Goal: Transaction & Acquisition: Book appointment/travel/reservation

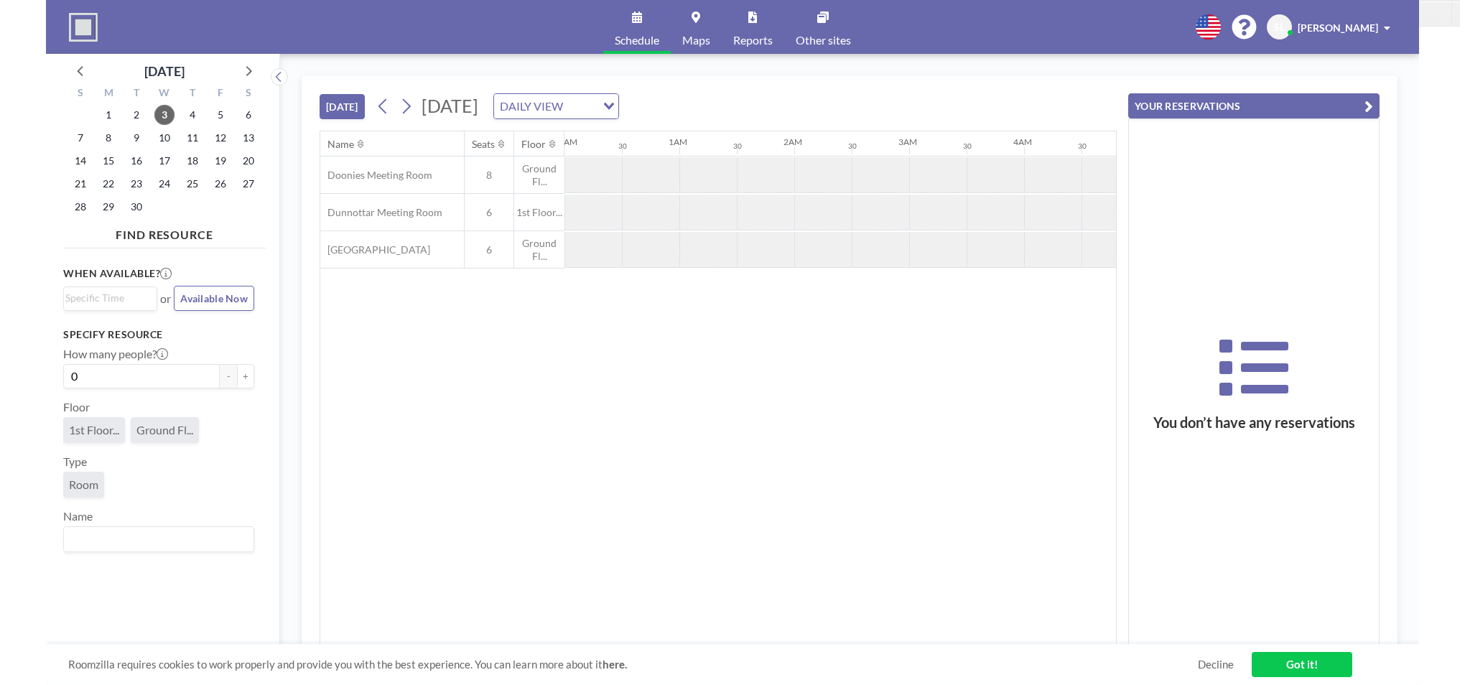
scroll to position [0, 1092]
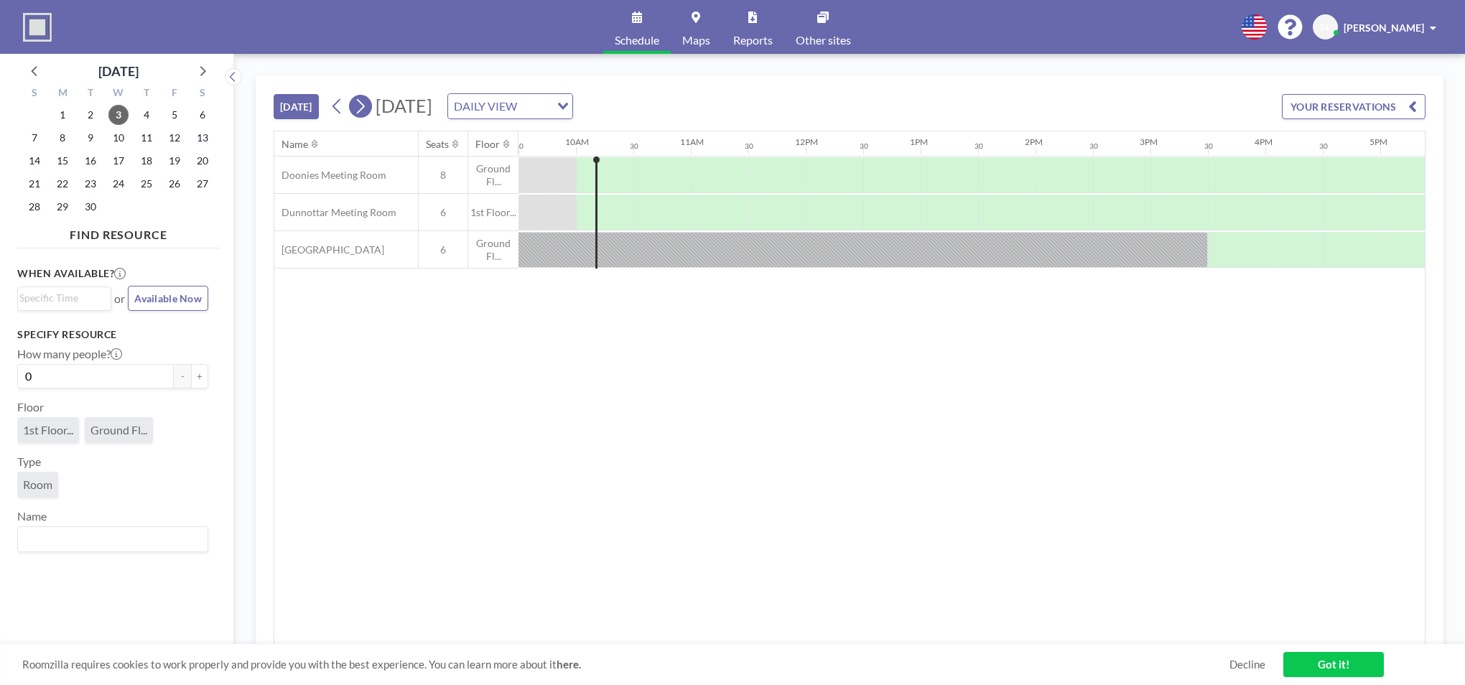
click at [367, 104] on icon at bounding box center [360, 107] width 14 height 22
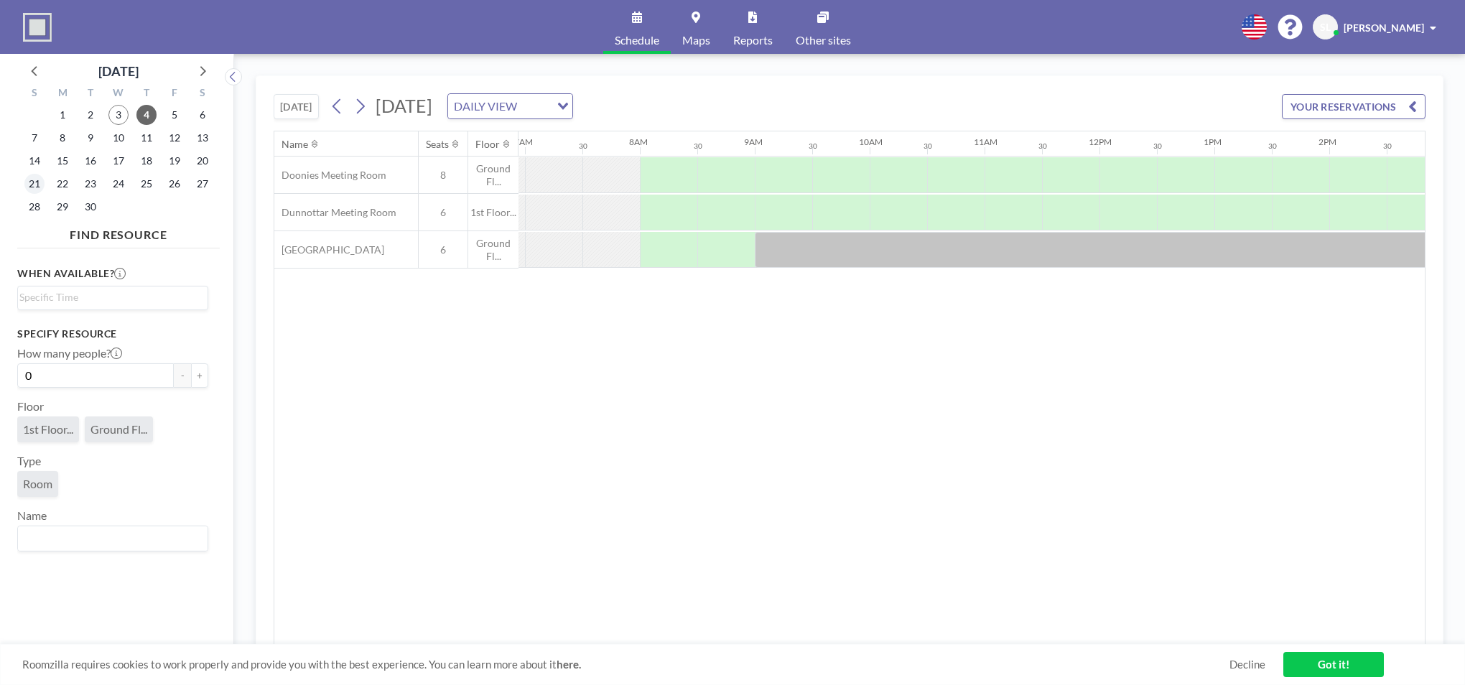
scroll to position [0, 862]
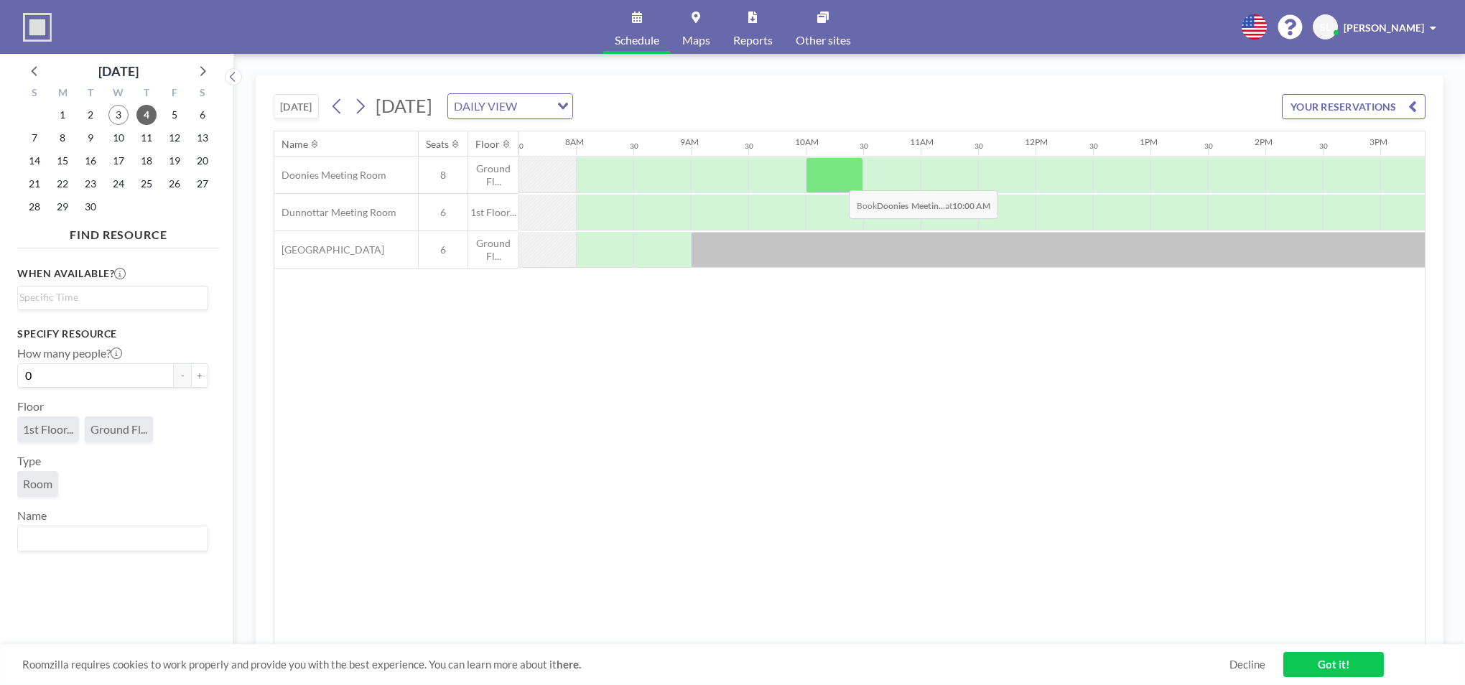
click at [837, 180] on div at bounding box center [834, 175] width 57 height 36
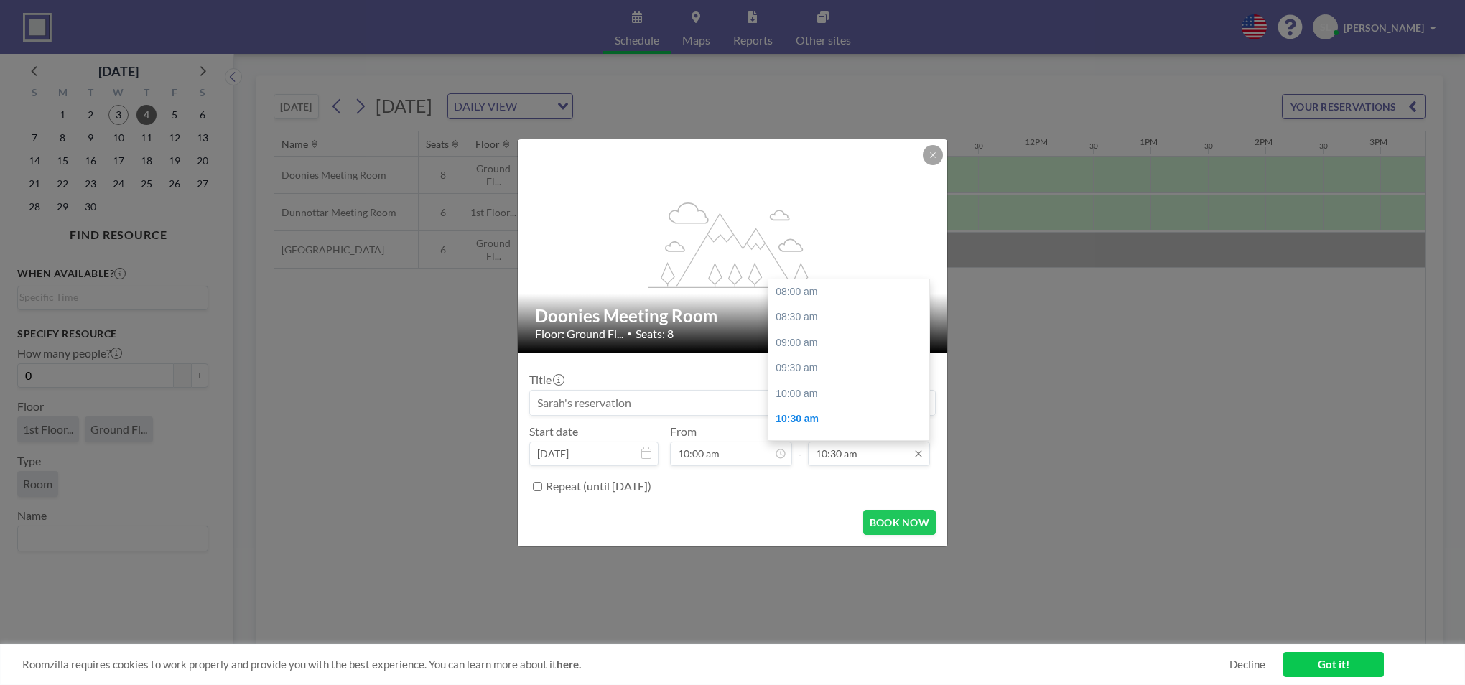
scroll to position [128, 0]
click at [875, 448] on input "10:30 am" at bounding box center [869, 454] width 122 height 24
click at [842, 373] on div "12:00 pm" at bounding box center [852, 368] width 168 height 26
type input "12:00 pm"
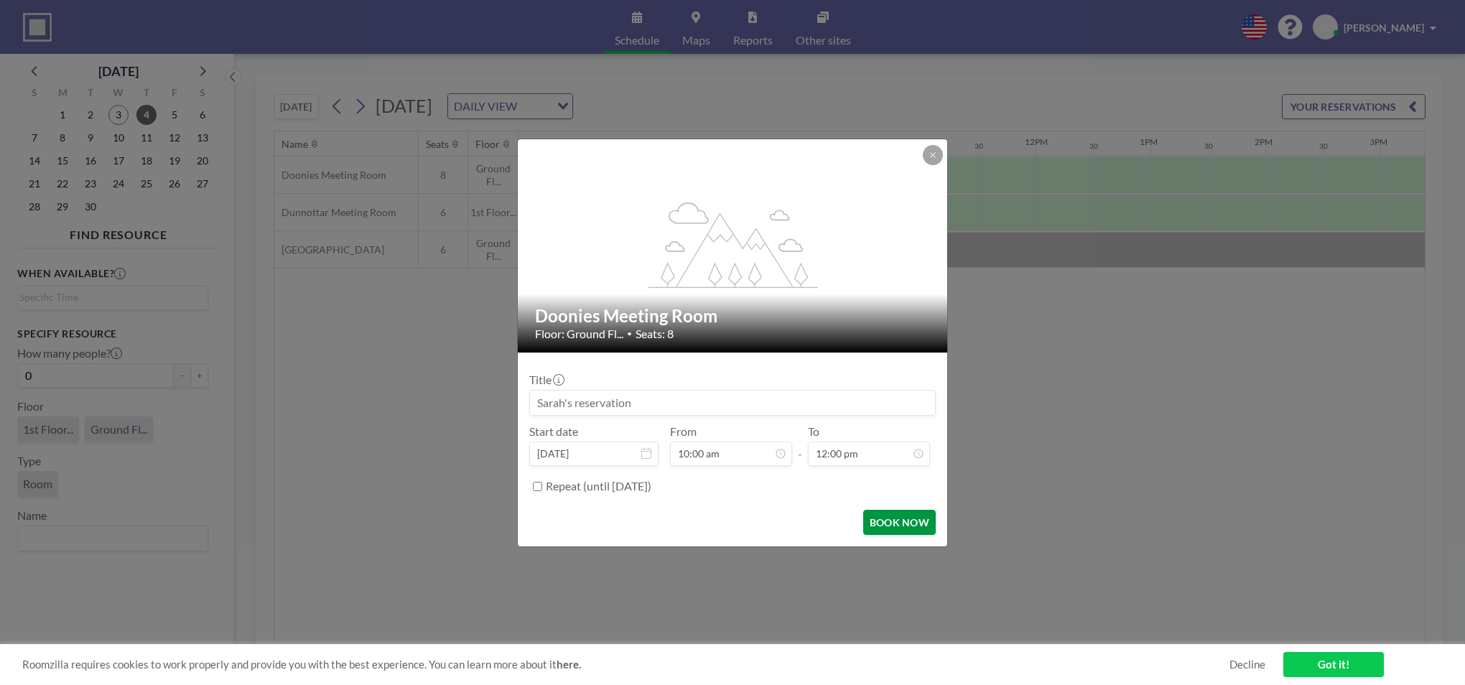
scroll to position [102, 0]
click at [878, 524] on button "BOOK NOW" at bounding box center [899, 522] width 73 height 25
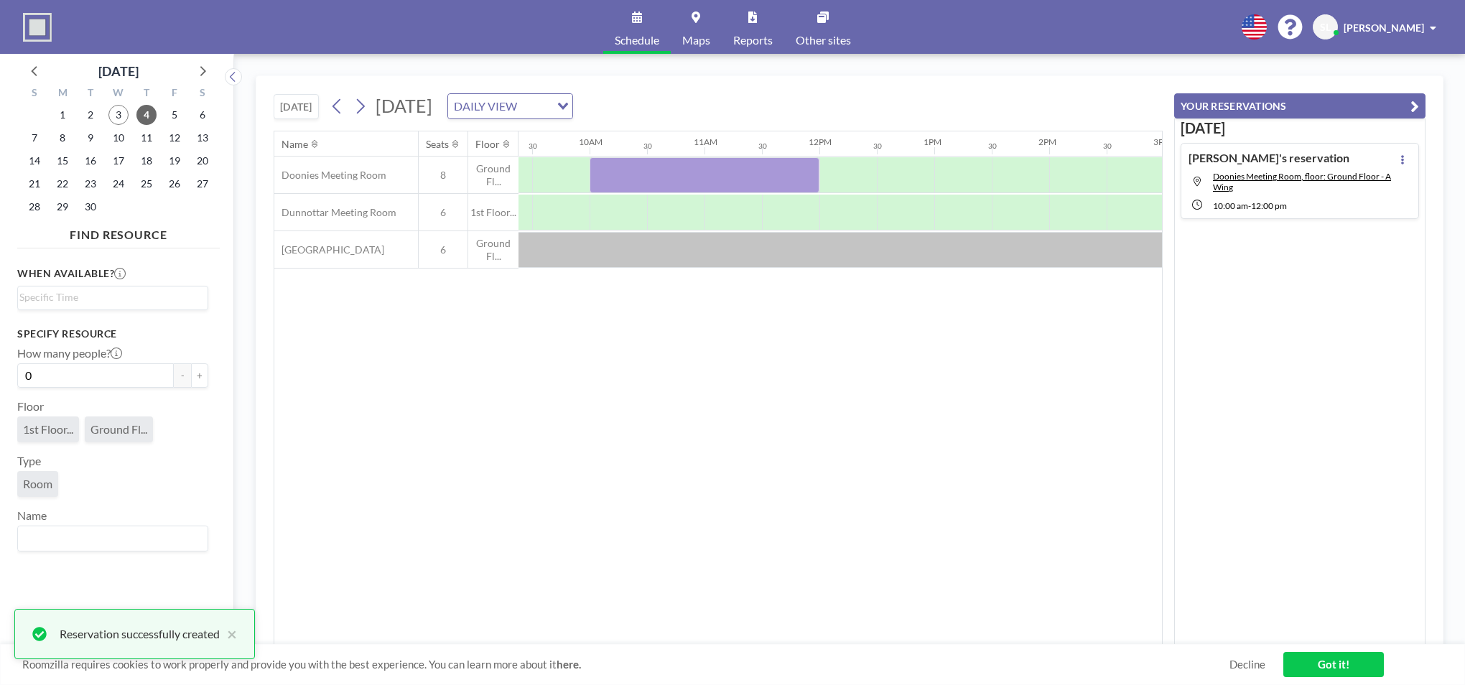
scroll to position [0, 1110]
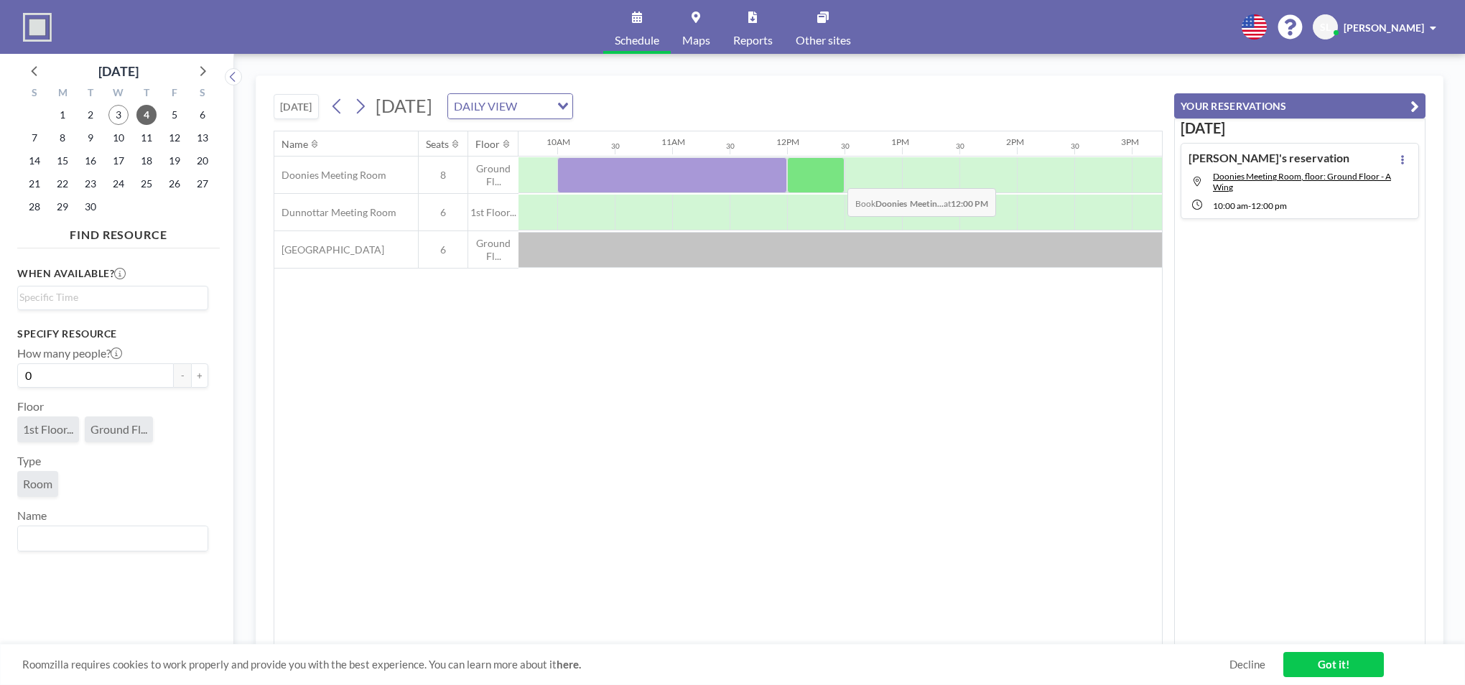
click at [832, 177] on div at bounding box center [815, 175] width 57 height 36
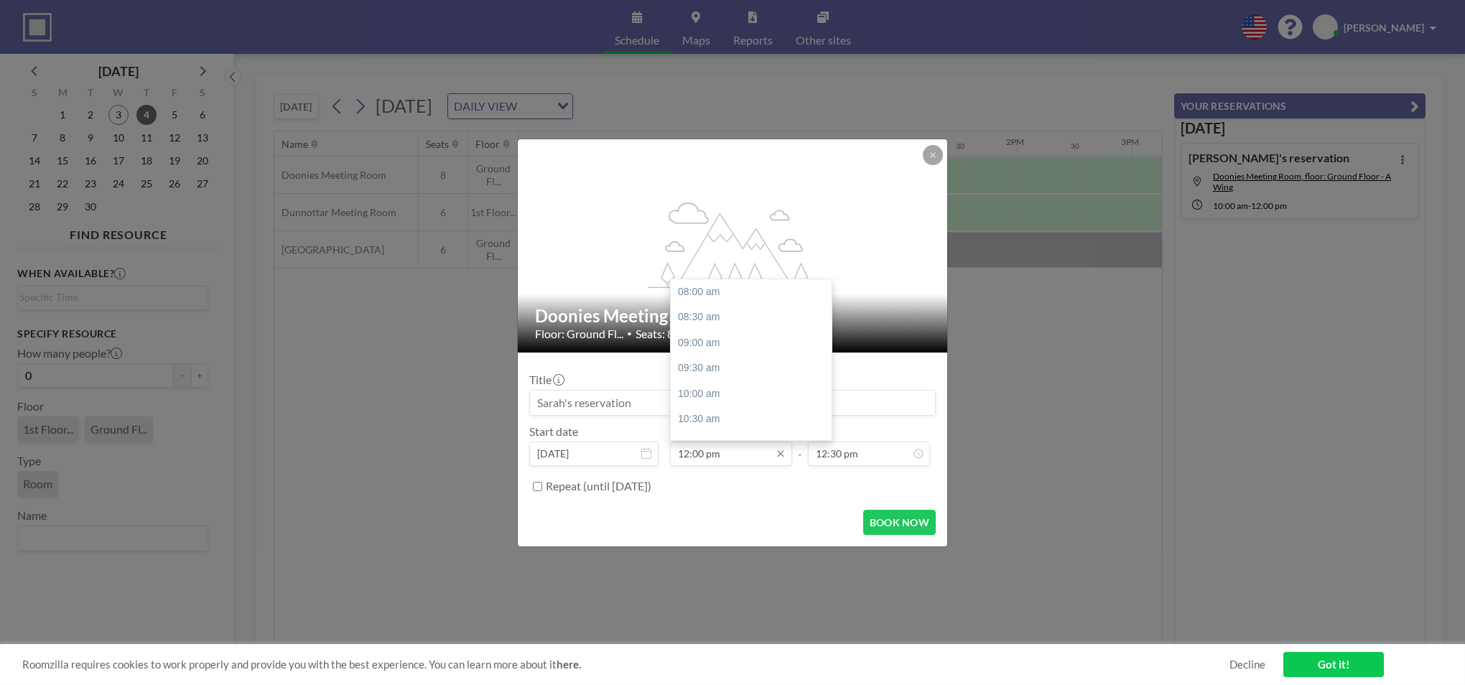
scroll to position [205, 0]
click at [702, 452] on input "12:00 pm" at bounding box center [731, 454] width 122 height 24
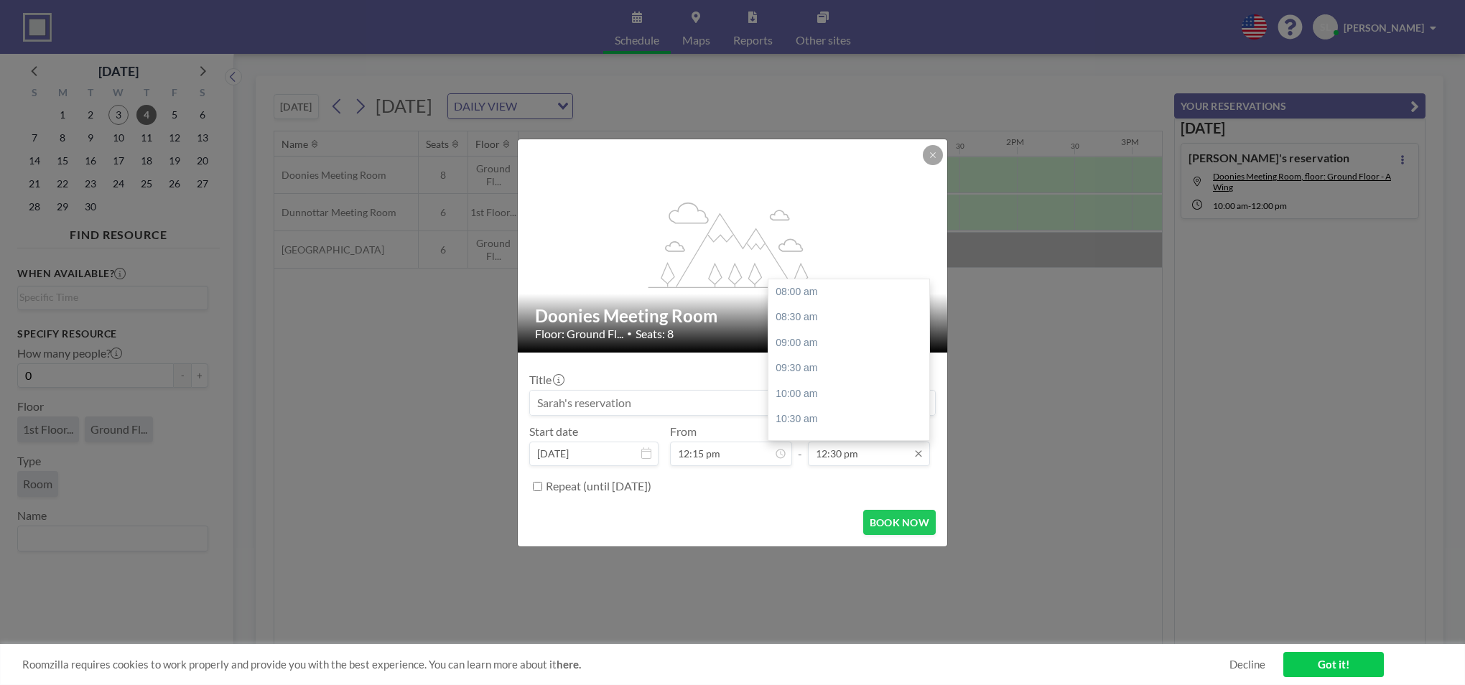
scroll to position [230, 0]
type input "12:15 pm"
click at [838, 309] on div "01:00 pm" at bounding box center [852, 317] width 168 height 26
type input "01:00 pm"
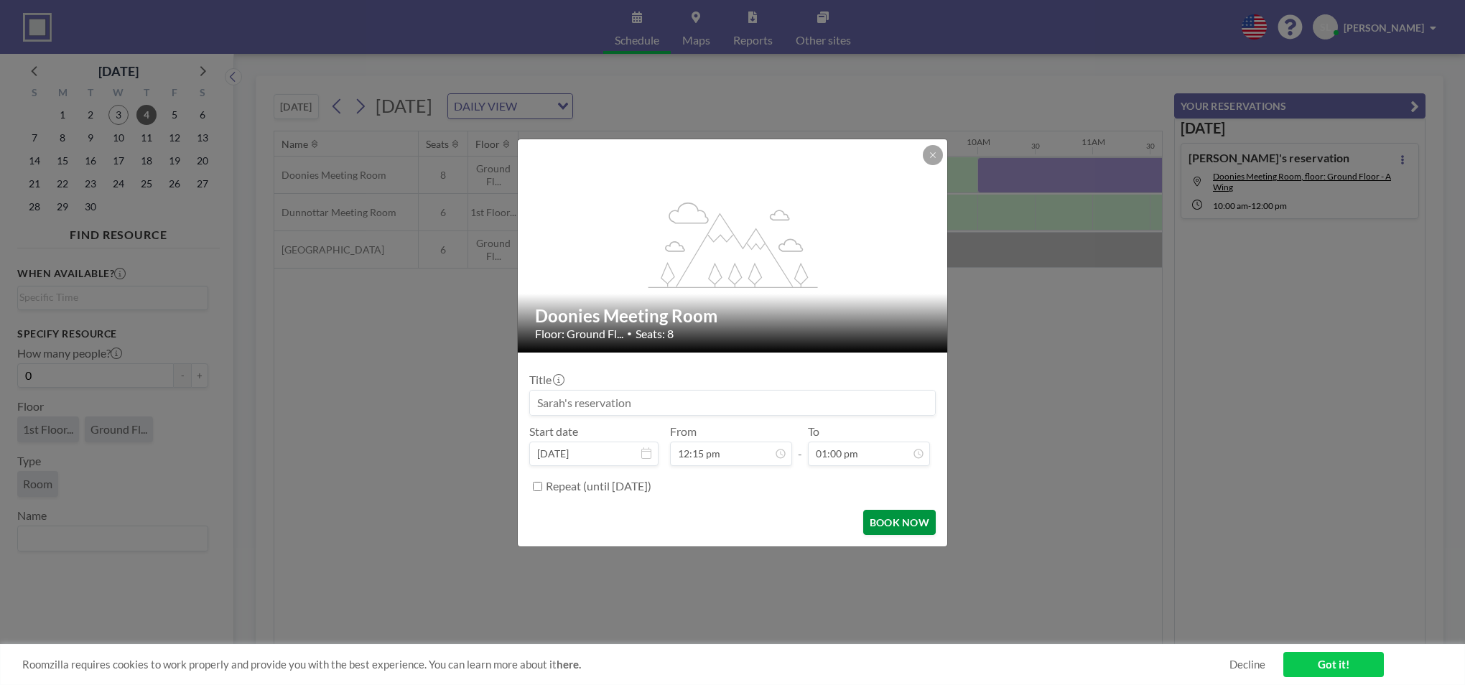
click at [907, 534] on button "BOOK NOW" at bounding box center [899, 522] width 73 height 25
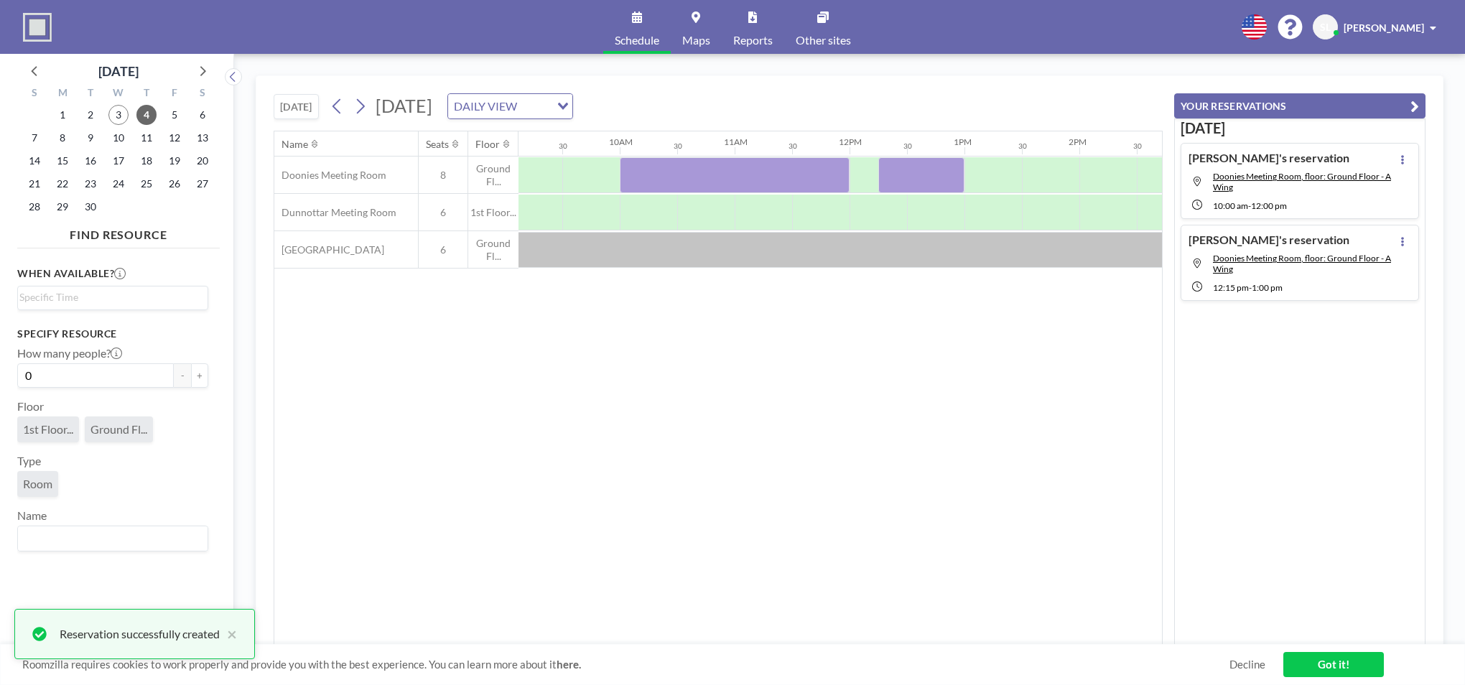
scroll to position [0, 1041]
